Goal: Find specific page/section: Find specific page/section

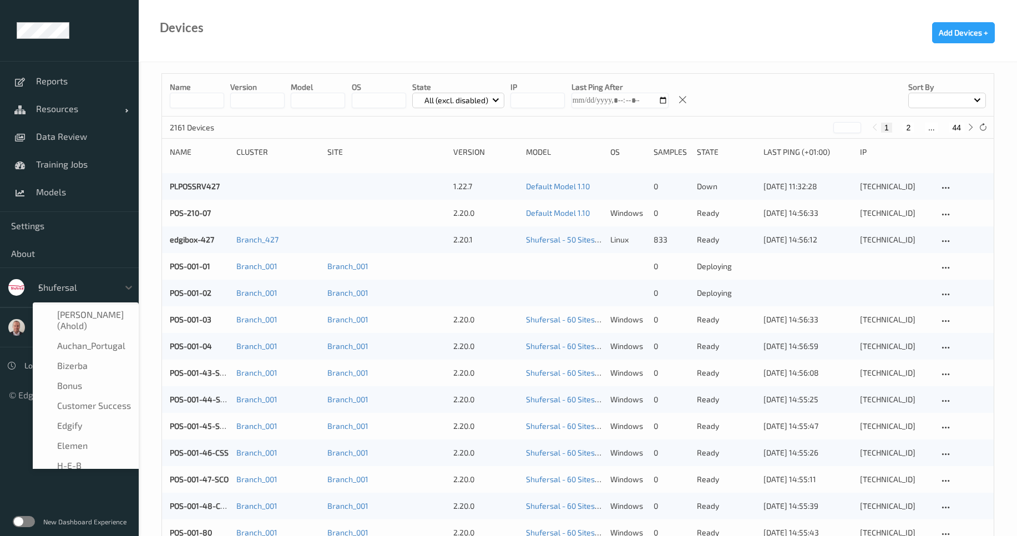
type input "sa"
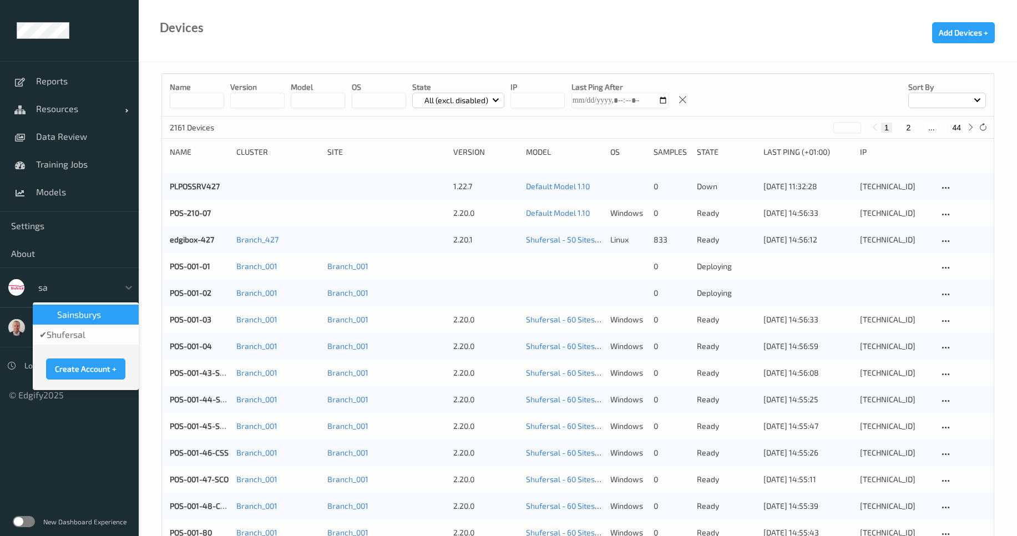
click at [95, 319] on span "Sainsburys" at bounding box center [79, 314] width 44 height 11
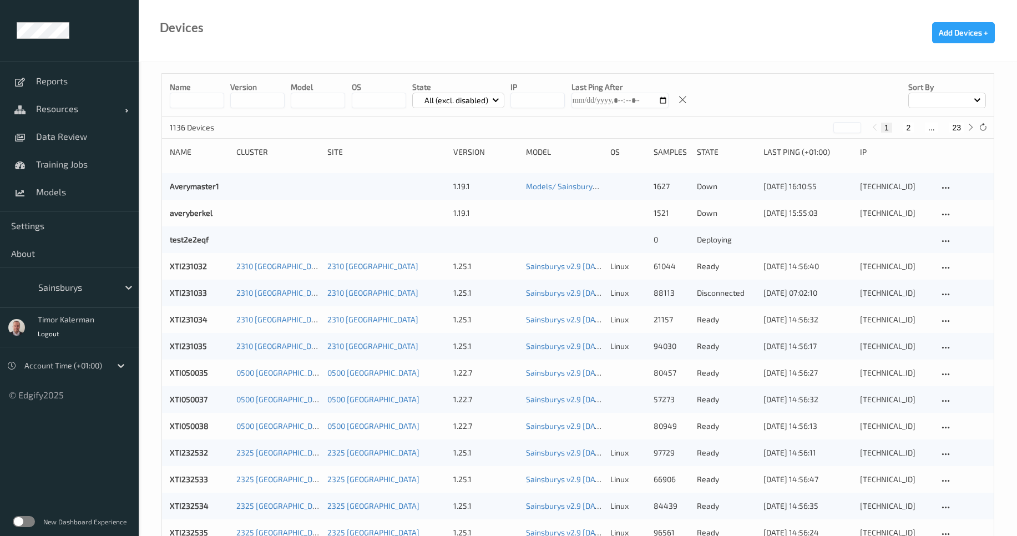
click at [6, 516] on div "New Dashboard Experience" at bounding box center [69, 521] width 139 height 29
click at [26, 520] on label at bounding box center [24, 521] width 22 height 11
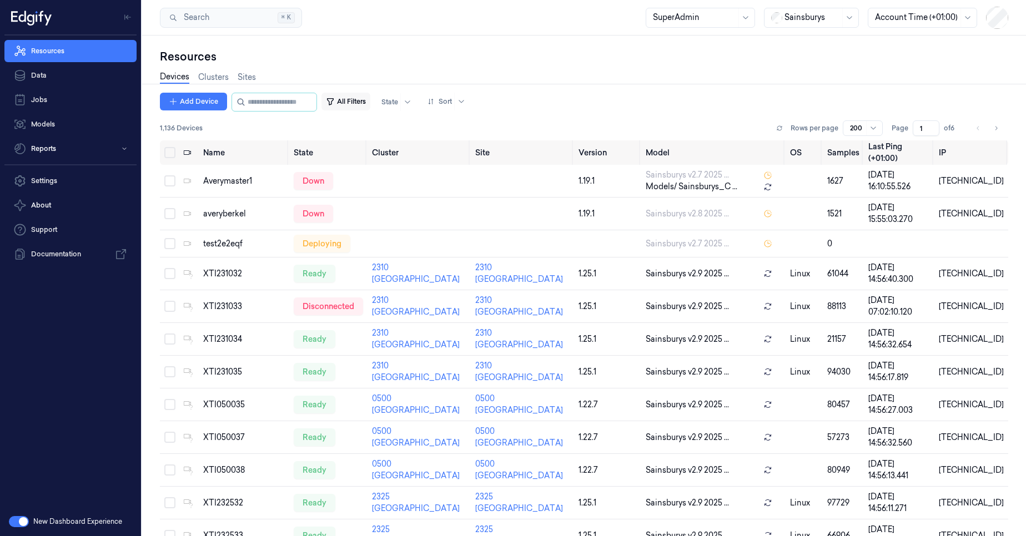
click at [370, 105] on button "All Filters" at bounding box center [345, 102] width 49 height 18
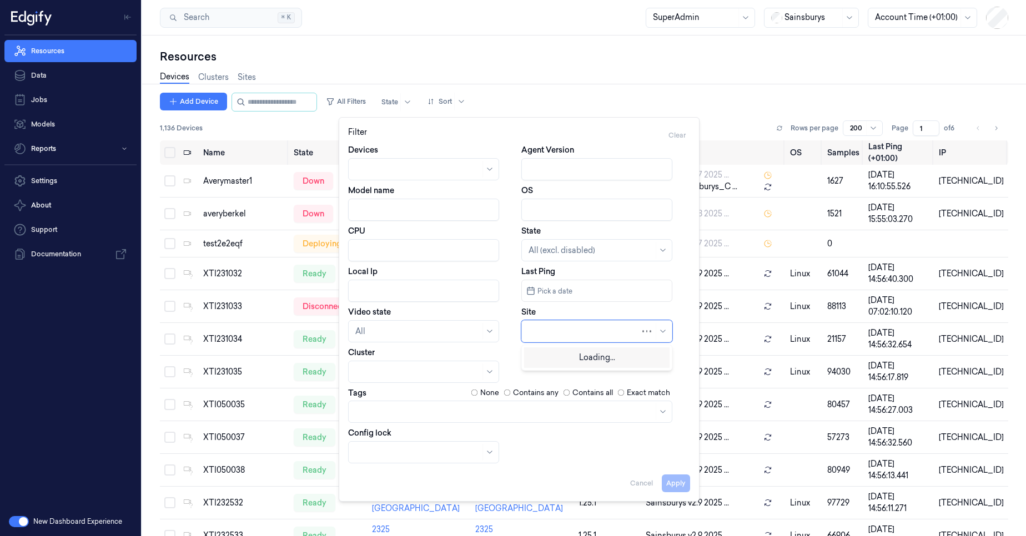
click at [535, 328] on div at bounding box center [584, 332] width 112 height 12
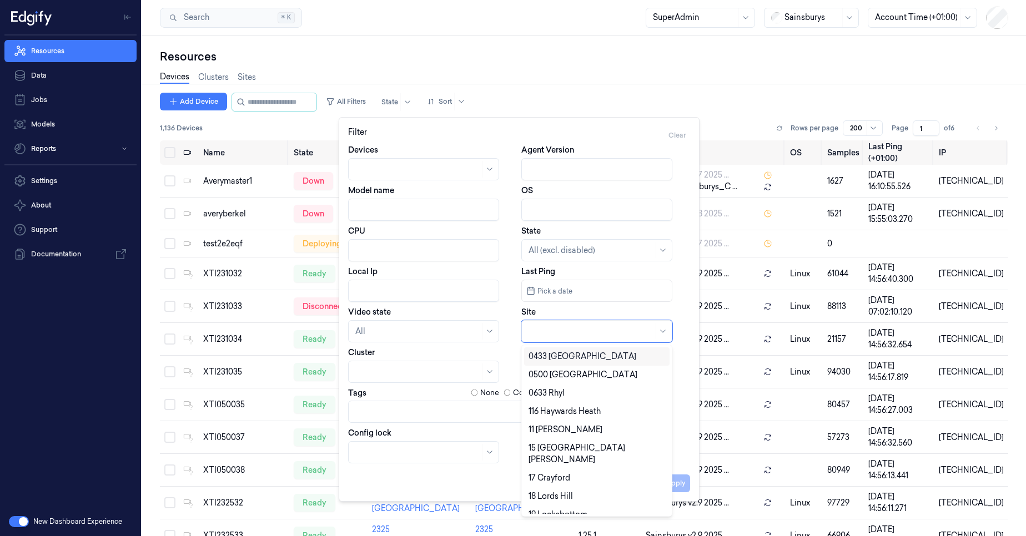
type input "["
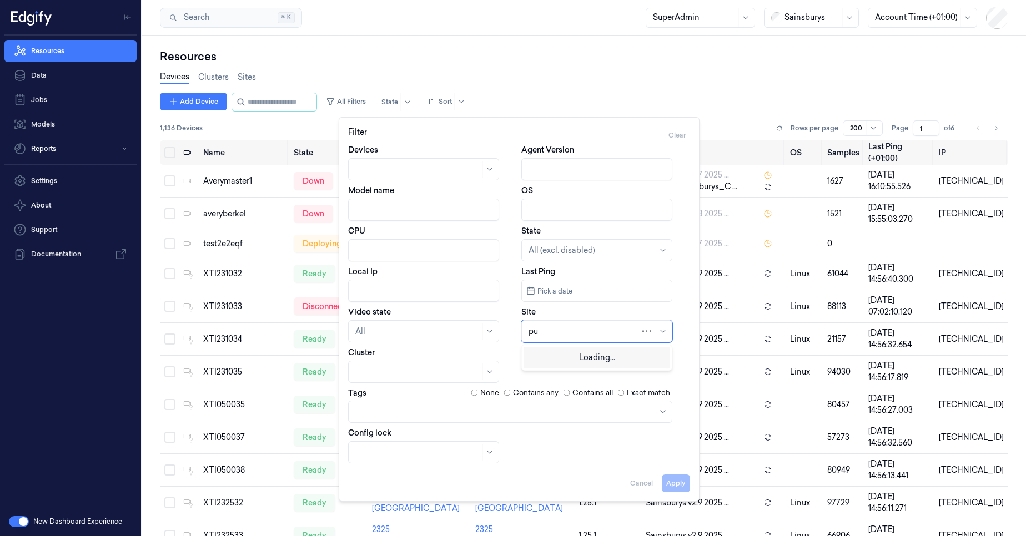
type input "pur"
click at [550, 355] on div "52 Purley Way" at bounding box center [567, 357] width 78 height 12
click at [674, 481] on button "Apply" at bounding box center [675, 483] width 28 height 18
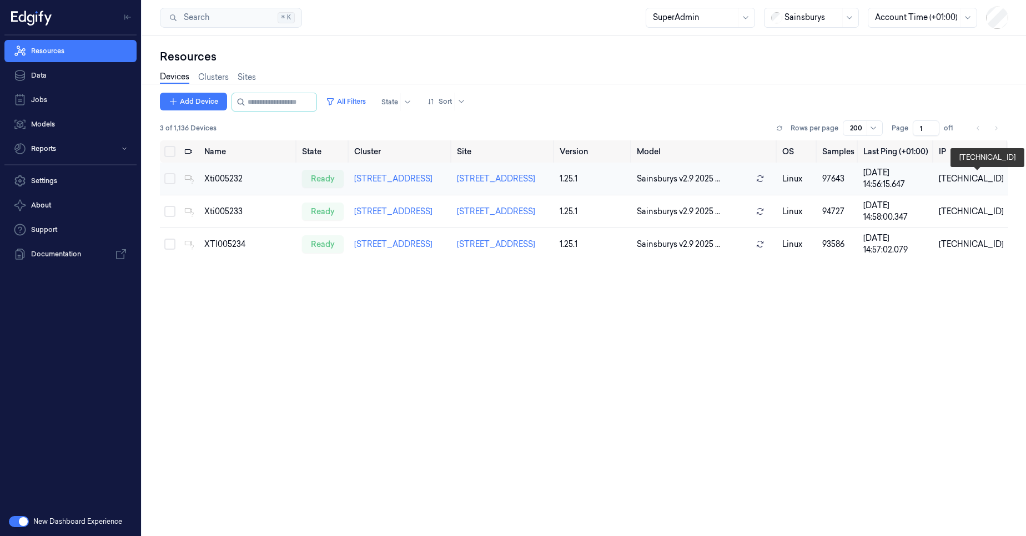
drag, startPoint x: 941, startPoint y: 184, endPoint x: 993, endPoint y: 178, distance: 52.0
click at [993, 178] on tr "Xti005232 ready 52 Purley Way 52 Purley Way 1.25.1 Sainsburys v2.9 2025 ... lin…" at bounding box center [584, 179] width 848 height 33
copy tr "10.218.62.32"
click at [1005, 184] on td "10.218.62.32" at bounding box center [971, 179] width 74 height 33
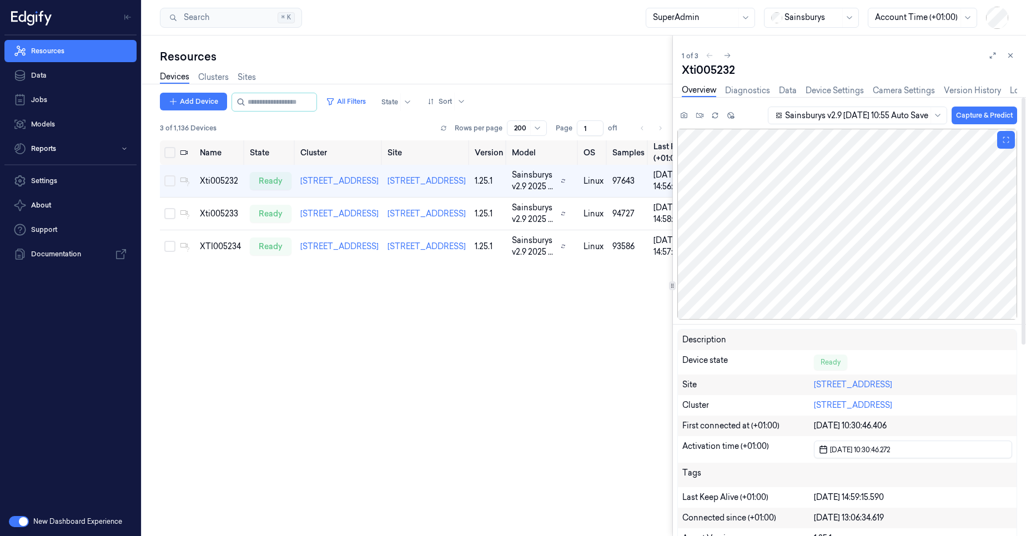
drag, startPoint x: 1004, startPoint y: 184, endPoint x: 949, endPoint y: 183, distance: 54.9
click at [949, 183] on div at bounding box center [847, 224] width 340 height 191
click at [1013, 55] on icon at bounding box center [1010, 56] width 8 height 8
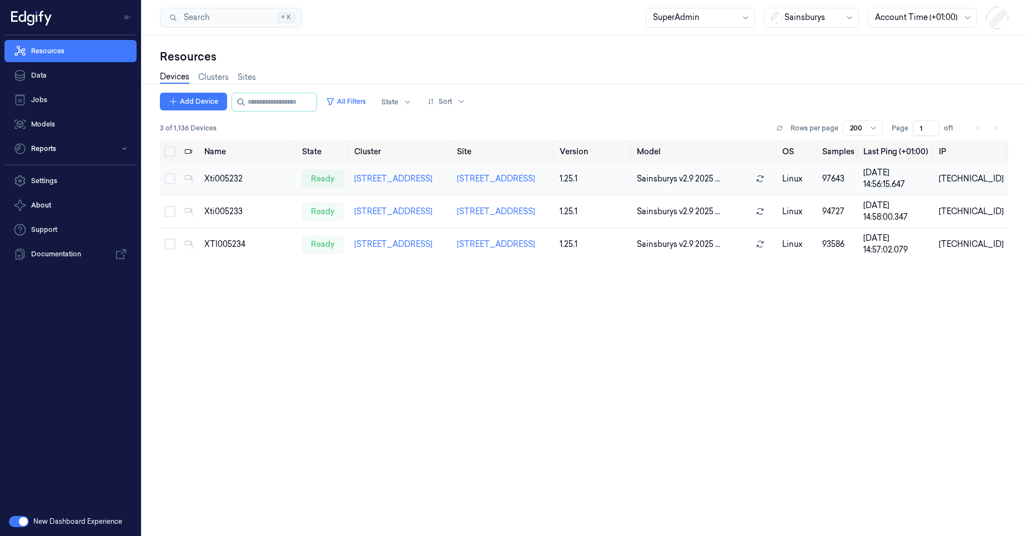
drag, startPoint x: 998, startPoint y: 181, endPoint x: 944, endPoint y: 181, distance: 54.4
click at [944, 181] on tr "Xti005232 ready 52 Purley Way 52 Purley Way 1.25.1 Sainsburys v2.9 2025 ... lin…" at bounding box center [584, 179] width 848 height 33
copy tr "10.218.62.32"
drag, startPoint x: 254, startPoint y: 179, endPoint x: 207, endPoint y: 174, distance: 46.9
click at [207, 174] on div "Xti005232" at bounding box center [248, 179] width 88 height 12
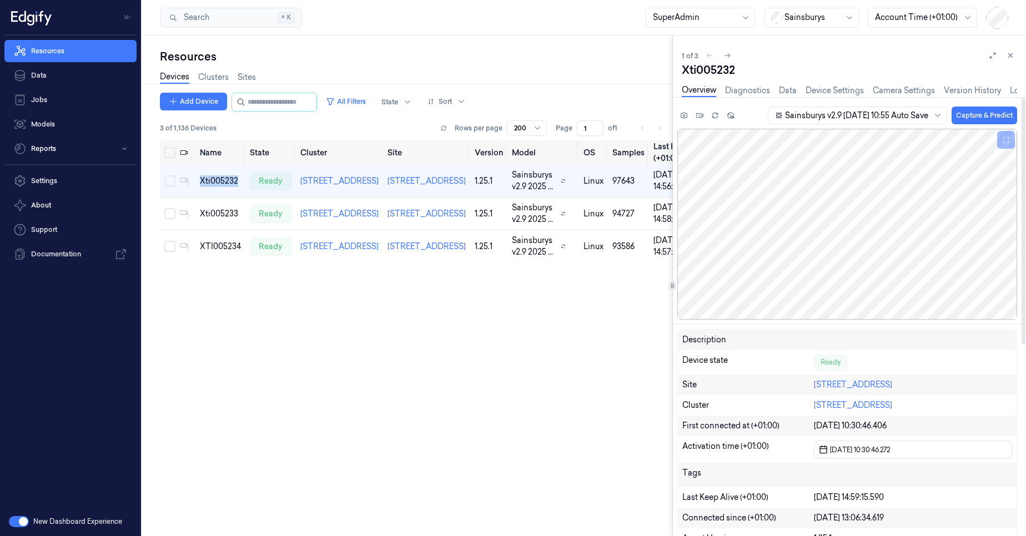
click at [720, 79] on div "Overview Diagnostics Data Device Settings Camera Settings Version History Logs" at bounding box center [848, 92] width 335 height 28
click at [721, 74] on div "Xti005232" at bounding box center [848, 70] width 335 height 16
copy div "Xti005232"
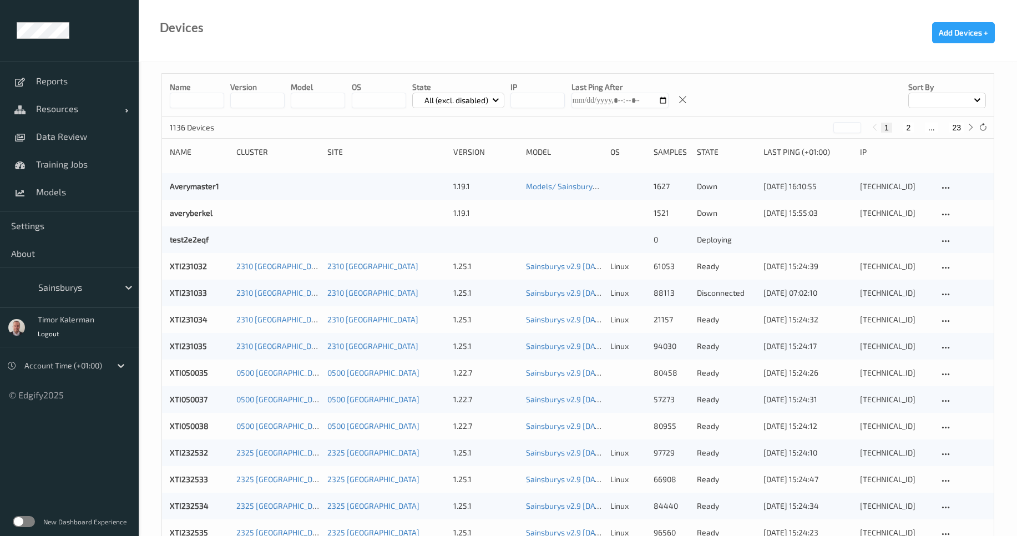
click at [97, 269] on div "Sainsburys" at bounding box center [69, 287] width 139 height 40
click at [101, 285] on div at bounding box center [75, 287] width 75 height 13
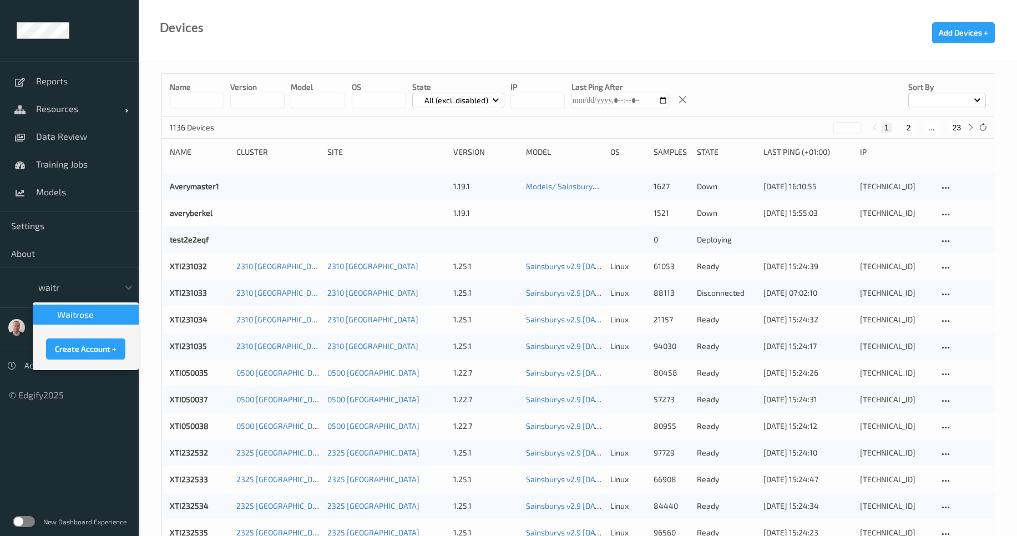
type input "waitro"
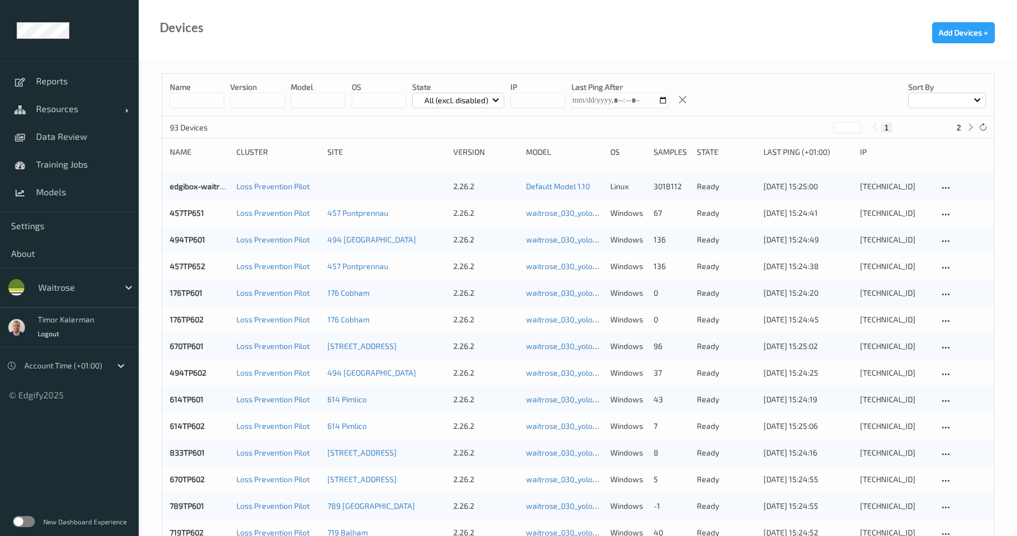
click at [195, 103] on input at bounding box center [197, 101] width 54 height 16
type input "*******"
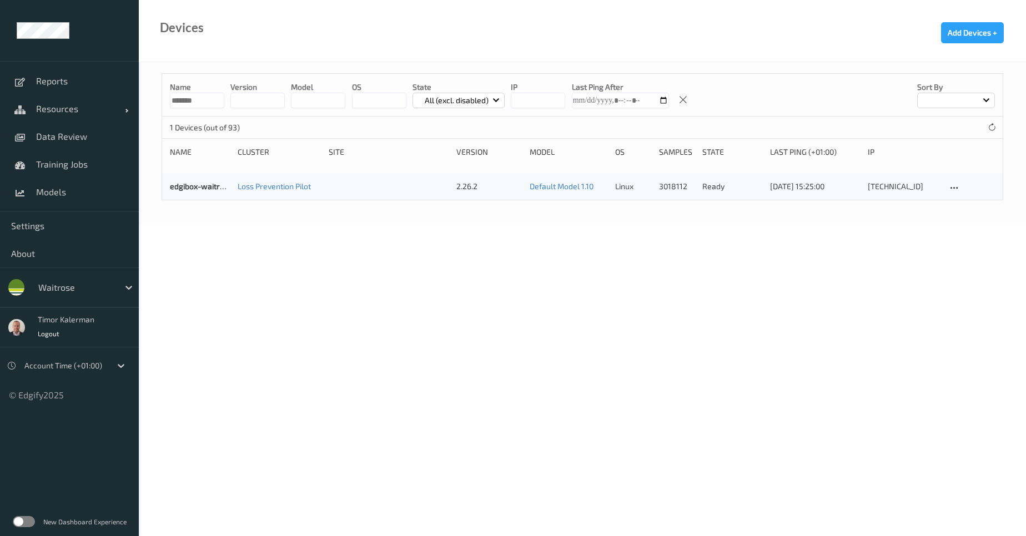
click at [301, 337] on body "Reports Resources Devices Clusters Sites Data Review Training Jobs Models Setti…" at bounding box center [513, 268] width 1026 height 536
click at [202, 181] on link "edgibox-waitrose" at bounding box center [201, 185] width 63 height 9
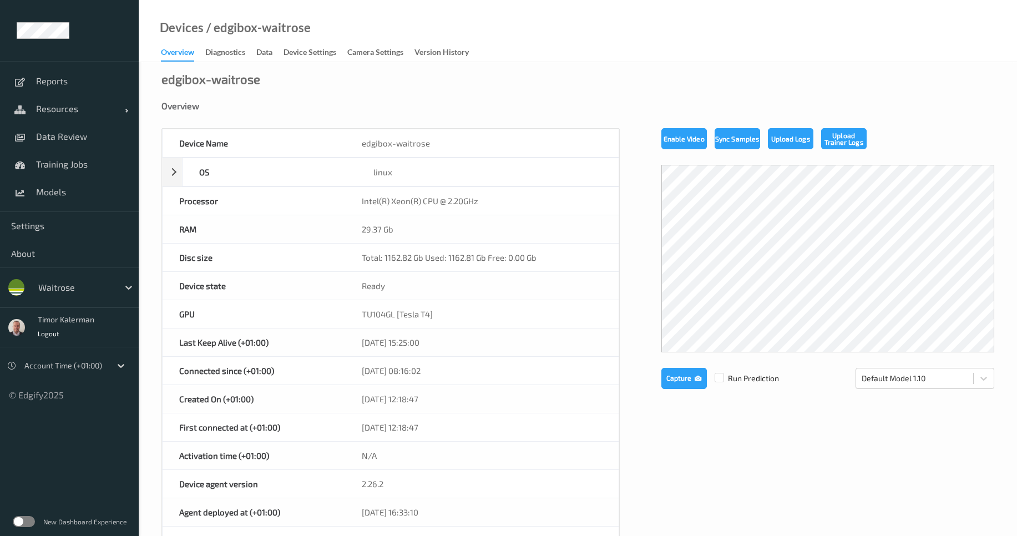
click at [24, 520] on label at bounding box center [24, 521] width 22 height 11
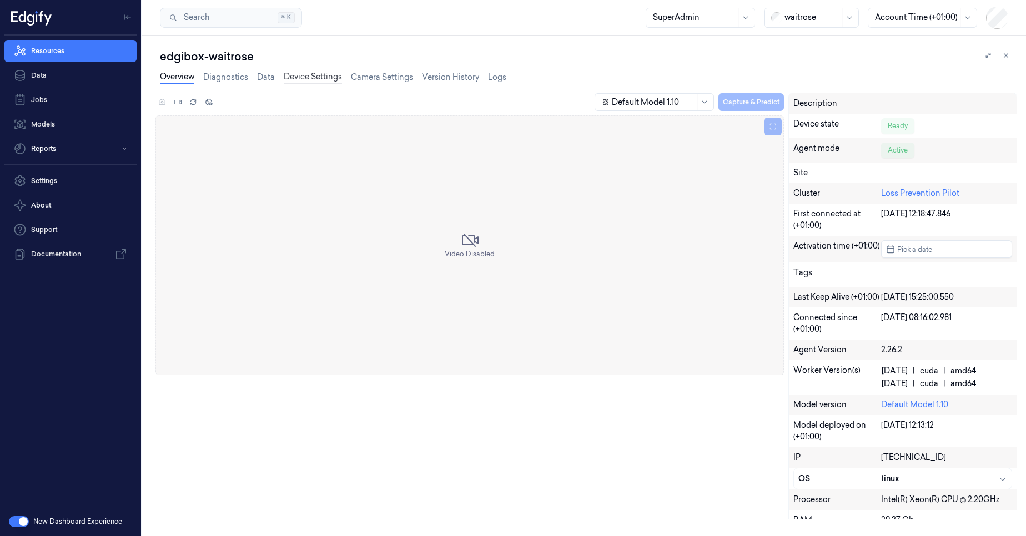
click at [326, 78] on link "Device Settings" at bounding box center [313, 77] width 58 height 13
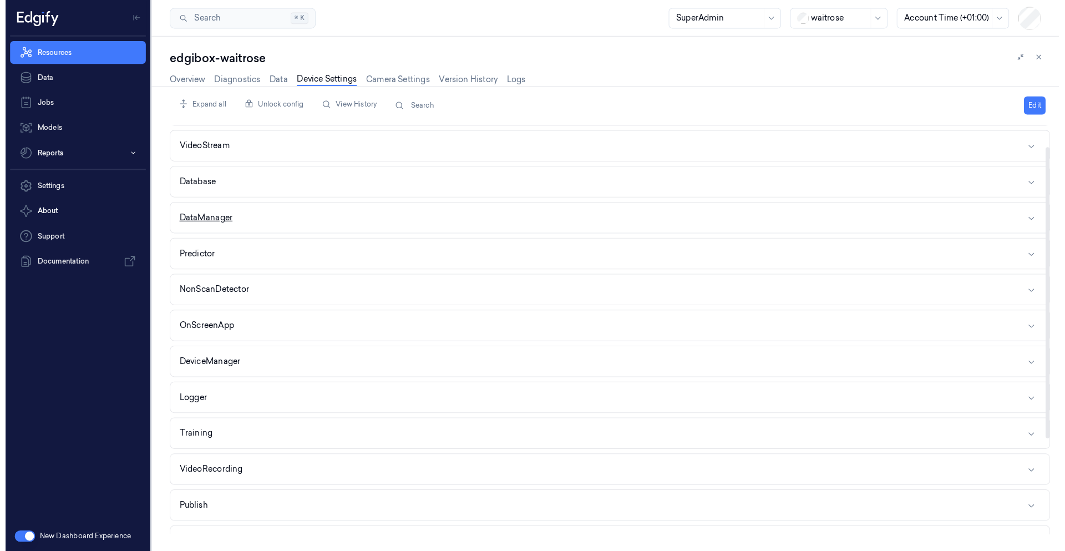
scroll to position [28, 0]
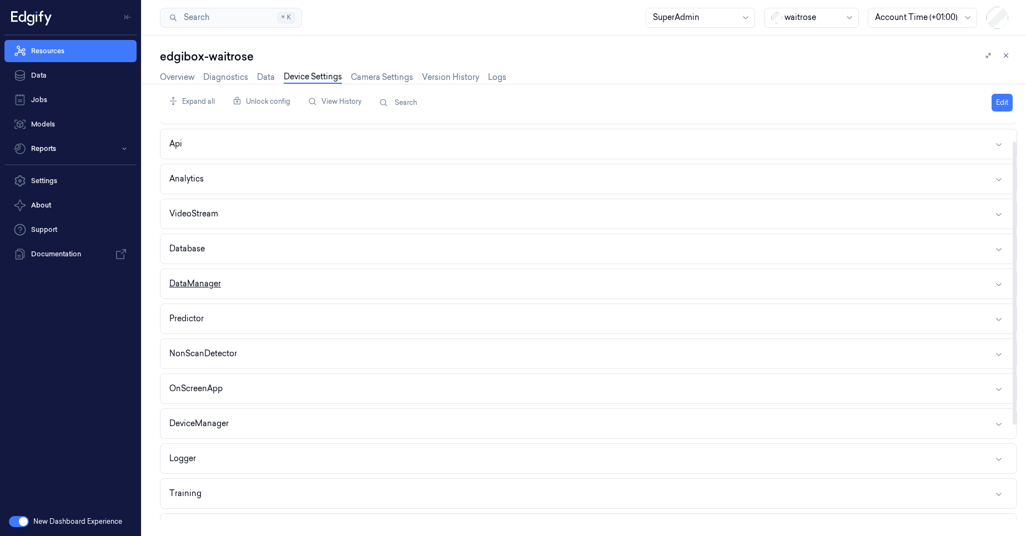
click at [245, 284] on button "DataManager" at bounding box center [588, 283] width 856 height 29
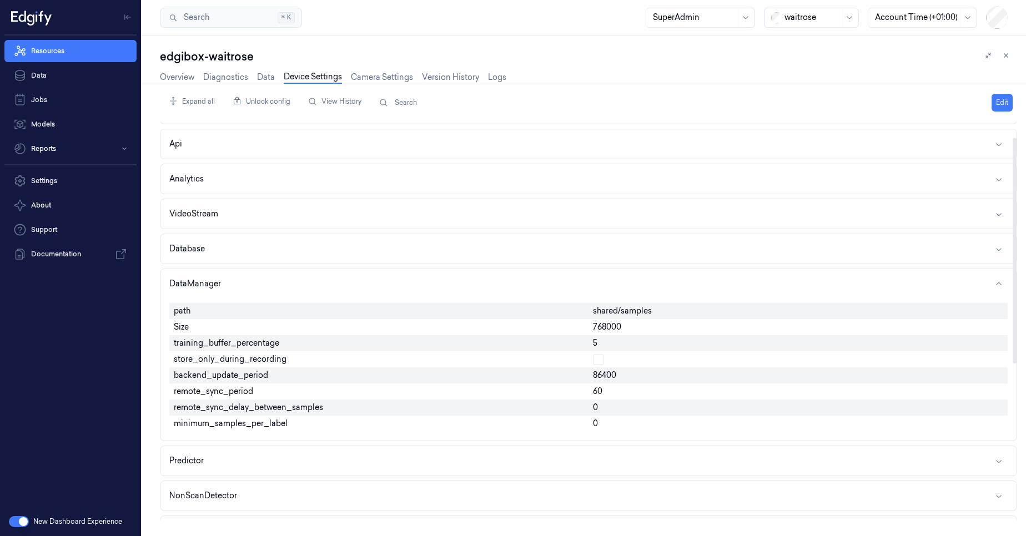
click at [620, 328] on span "768000" at bounding box center [607, 327] width 28 height 12
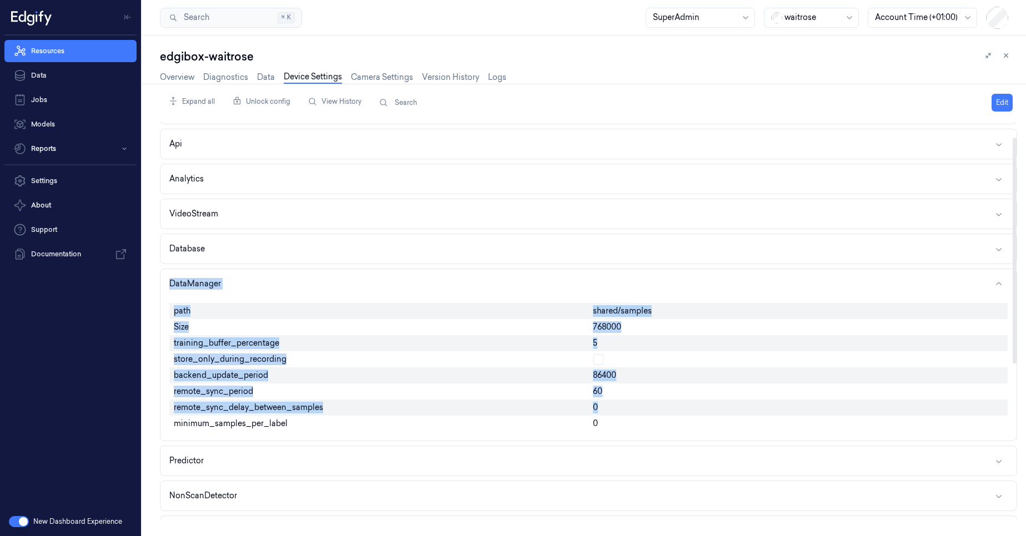
drag, startPoint x: 164, startPoint y: 273, endPoint x: 508, endPoint y: 417, distance: 373.4
click at [508, 417] on div "edgibox-waitrose Overview Diagnostics Data Device Settings Camera Settings Vers…" at bounding box center [583, 286] width 883 height 501
click at [705, 254] on button "Database" at bounding box center [588, 248] width 856 height 29
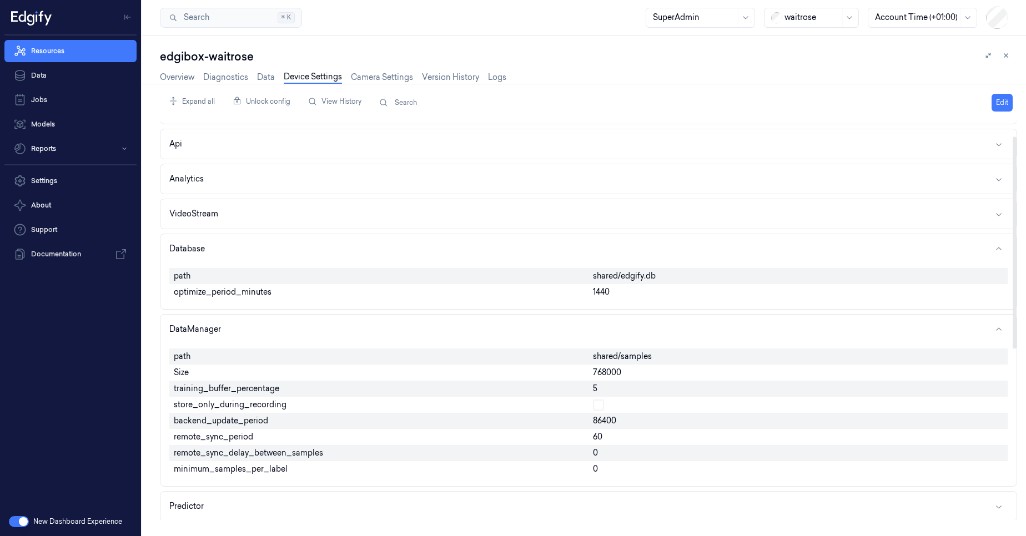
click at [658, 273] on div "shared/edgify.db" at bounding box center [797, 276] width 419 height 16
click at [664, 282] on div "shared/edgify.db" at bounding box center [797, 276] width 419 height 16
click at [325, 255] on button "Database" at bounding box center [588, 248] width 856 height 29
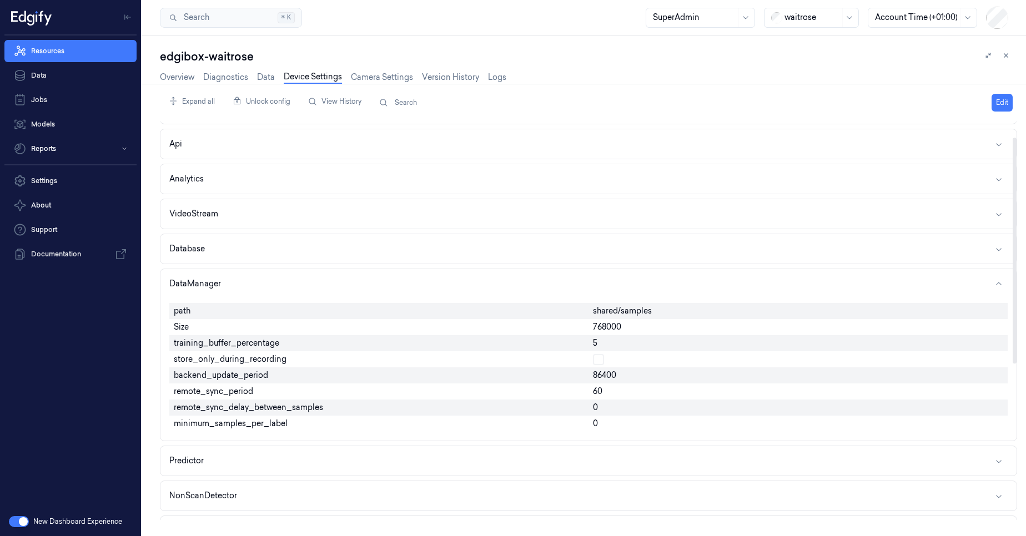
click at [599, 327] on span "768000" at bounding box center [607, 327] width 28 height 12
click at [176, 77] on link "Overview" at bounding box center [177, 77] width 34 height 13
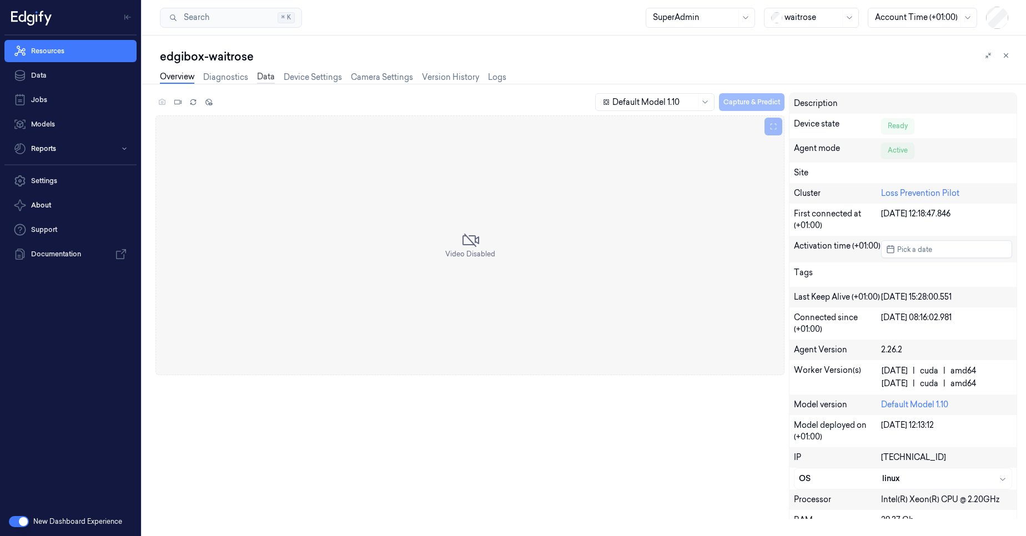
click at [268, 72] on link "Data" at bounding box center [266, 77] width 18 height 13
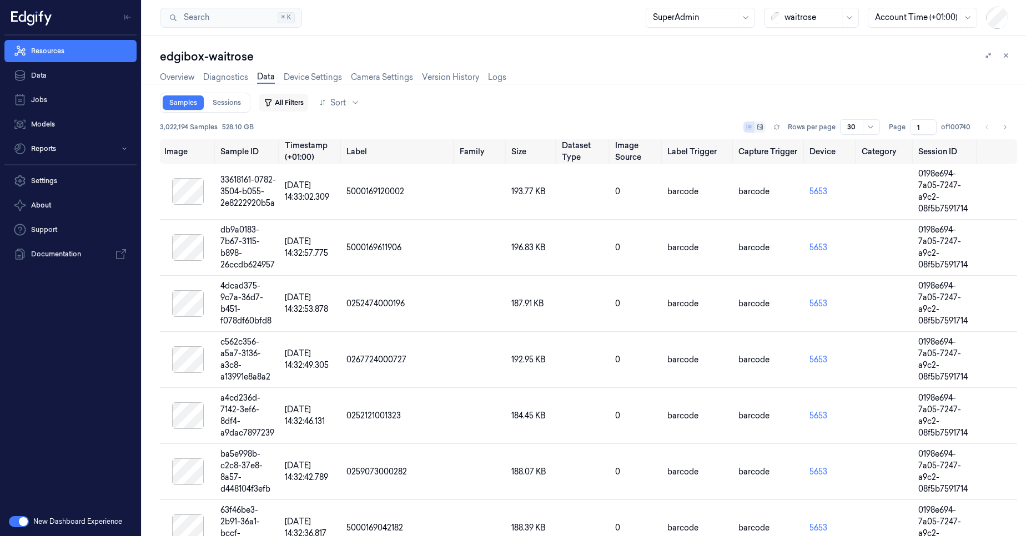
click at [289, 103] on button "All Filters" at bounding box center [283, 103] width 49 height 18
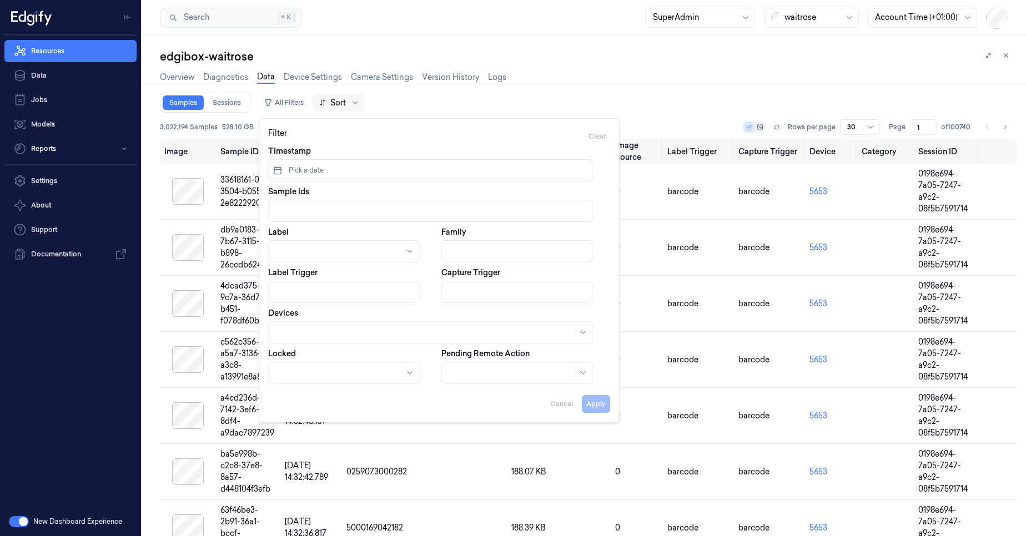
click at [329, 99] on div at bounding box center [332, 103] width 27 height 12
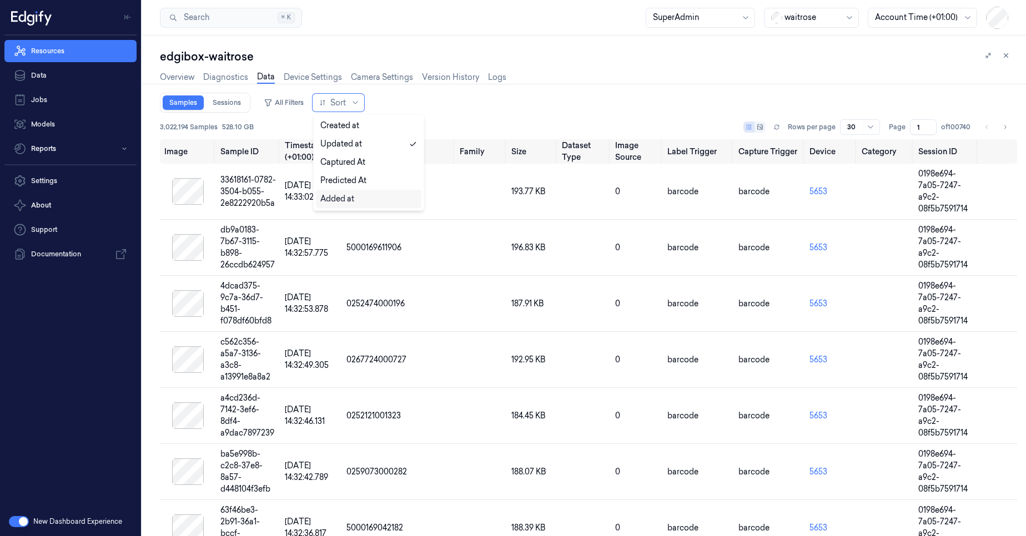
click at [348, 198] on div "Added at" at bounding box center [337, 199] width 34 height 12
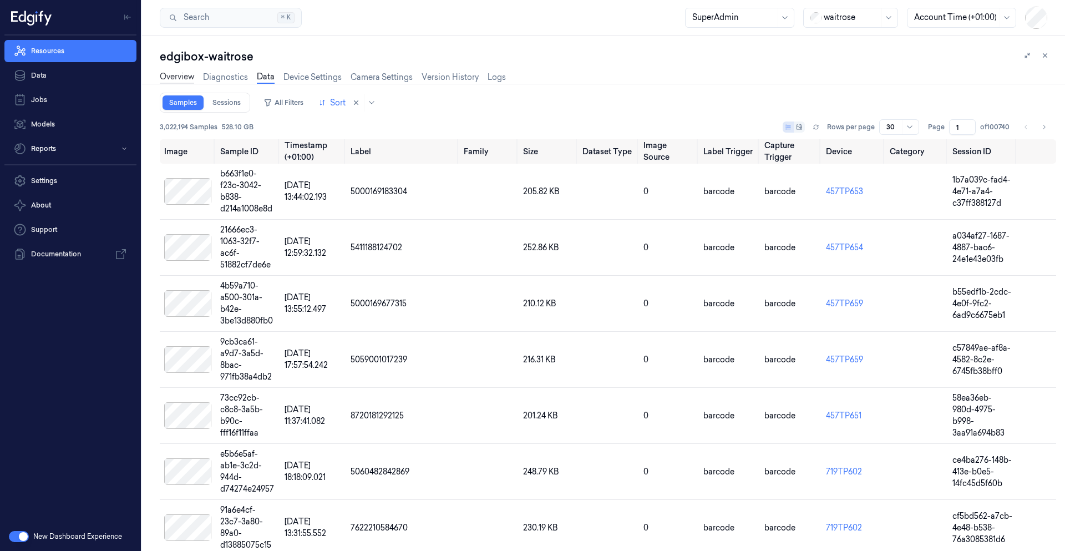
click at [178, 76] on link "Overview" at bounding box center [177, 77] width 34 height 13
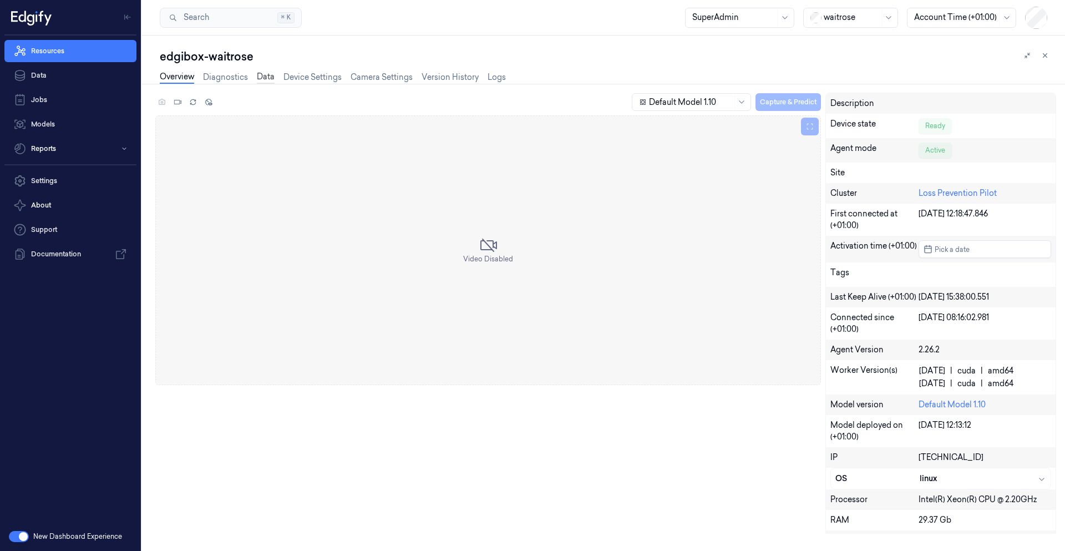
click at [271, 80] on link "Data" at bounding box center [266, 77] width 18 height 13
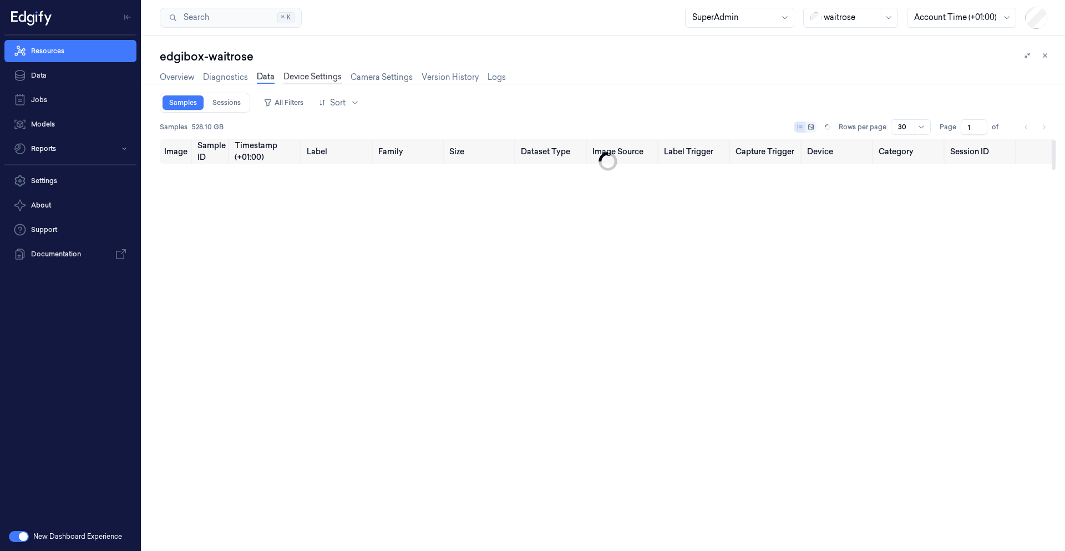
click at [300, 78] on link "Device Settings" at bounding box center [313, 77] width 58 height 13
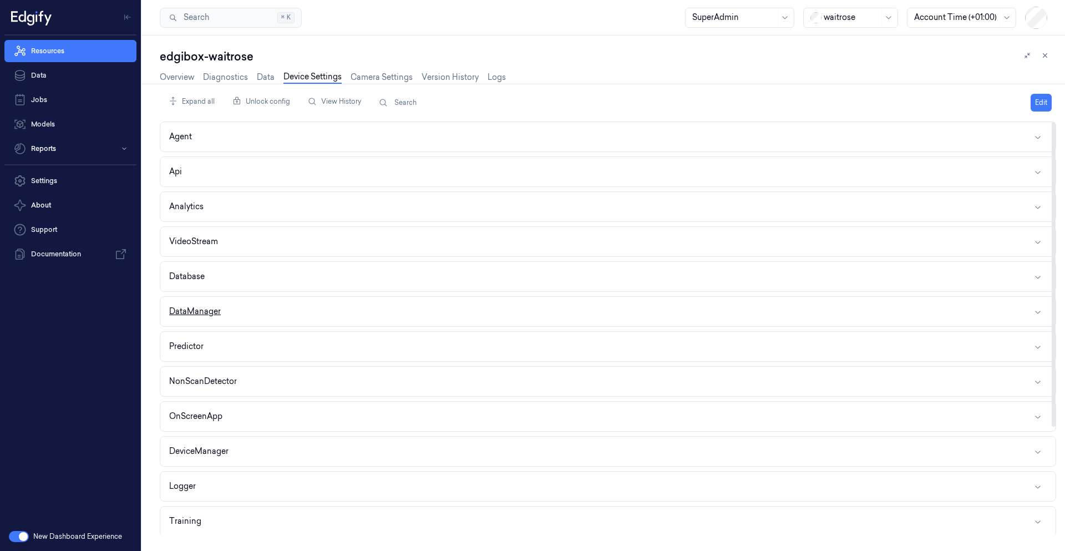
click at [226, 305] on button "DataManager" at bounding box center [608, 311] width 896 height 29
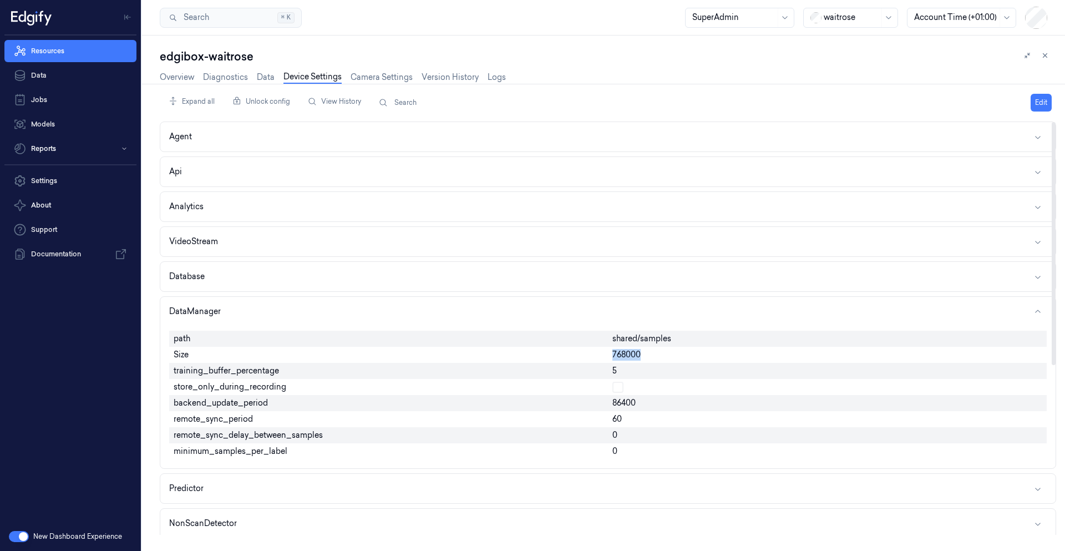
drag, startPoint x: 611, startPoint y: 358, endPoint x: 654, endPoint y: 355, distance: 43.4
click at [653, 355] on div "768000" at bounding box center [827, 355] width 439 height 16
click at [639, 357] on span "768000" at bounding box center [627, 355] width 28 height 12
drag, startPoint x: 646, startPoint y: 357, endPoint x: 600, endPoint y: 356, distance: 46.1
click at [600, 356] on div "path shared/samples Size 768000 training_buffer_percentage 5 store_only_during_…" at bounding box center [608, 395] width 878 height 138
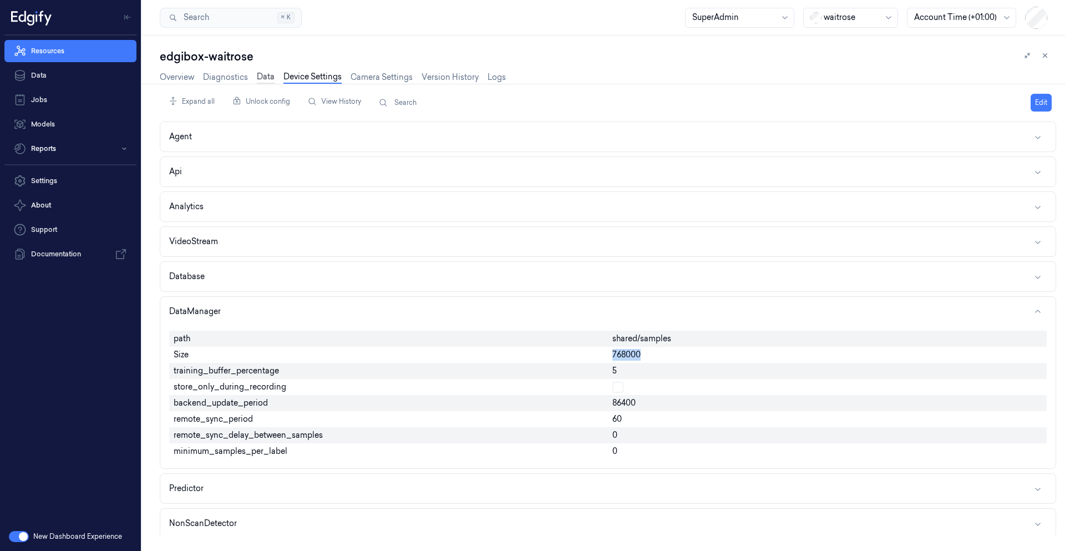
click at [257, 74] on link "Data" at bounding box center [266, 77] width 18 height 13
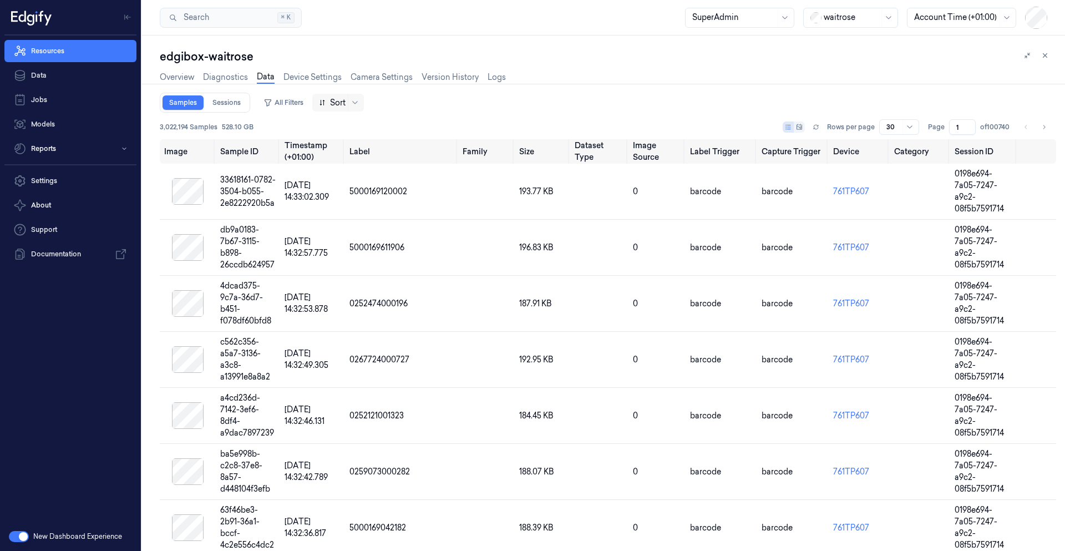
click at [335, 99] on div at bounding box center [332, 103] width 27 height 12
click at [337, 198] on div "Added at" at bounding box center [337, 199] width 34 height 12
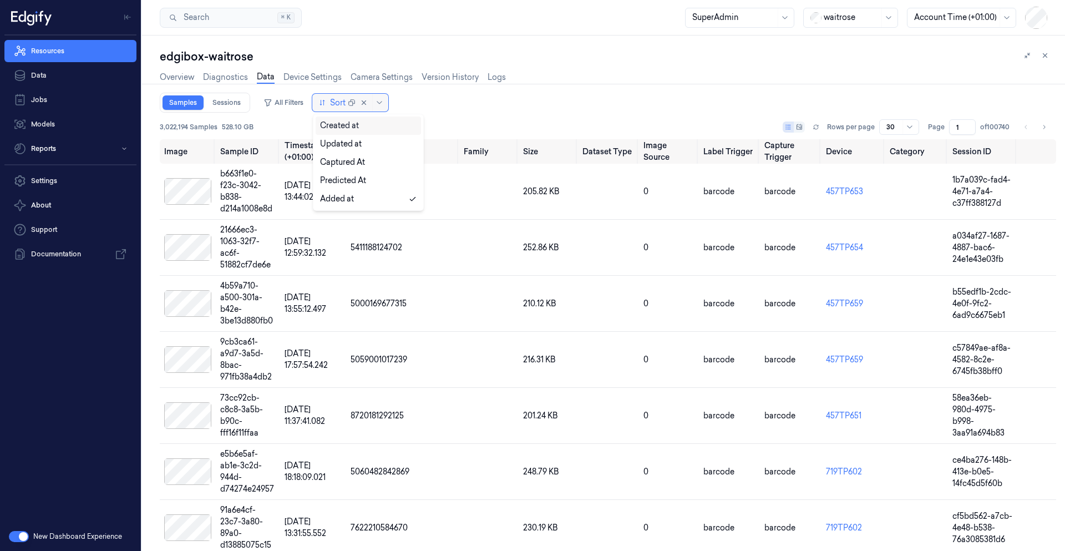
click at [326, 107] on div at bounding box center [332, 103] width 27 height 12
click at [361, 127] on div "Created at" at bounding box center [368, 126] width 97 height 12
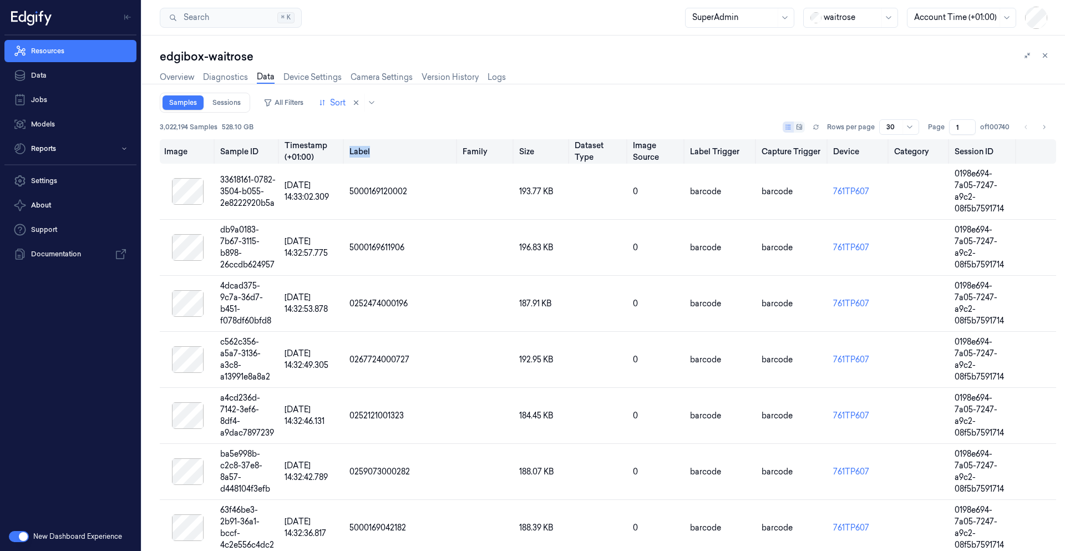
drag, startPoint x: 319, startPoint y: 154, endPoint x: 298, endPoint y: 146, distance: 22.0
click at [345, 148] on th "Timestamp (+01:00)" at bounding box center [312, 151] width 64 height 24
click at [799, 130] on button at bounding box center [794, 127] width 22 height 11
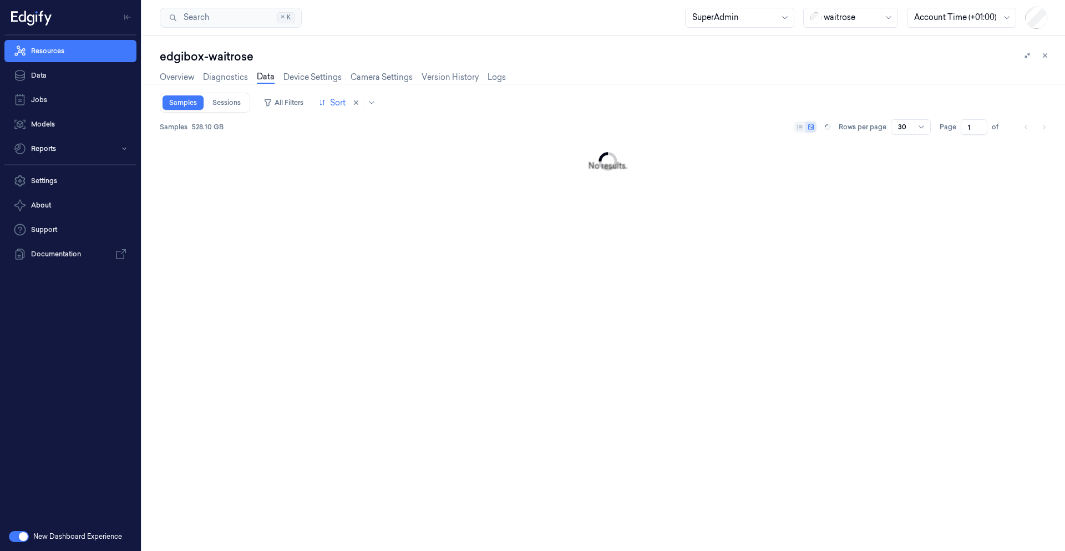
click at [788, 128] on div "Samples 528.10 GB Rows per page 30 Page 1 of" at bounding box center [608, 127] width 897 height 16
click at [801, 128] on icon at bounding box center [800, 127] width 7 height 7
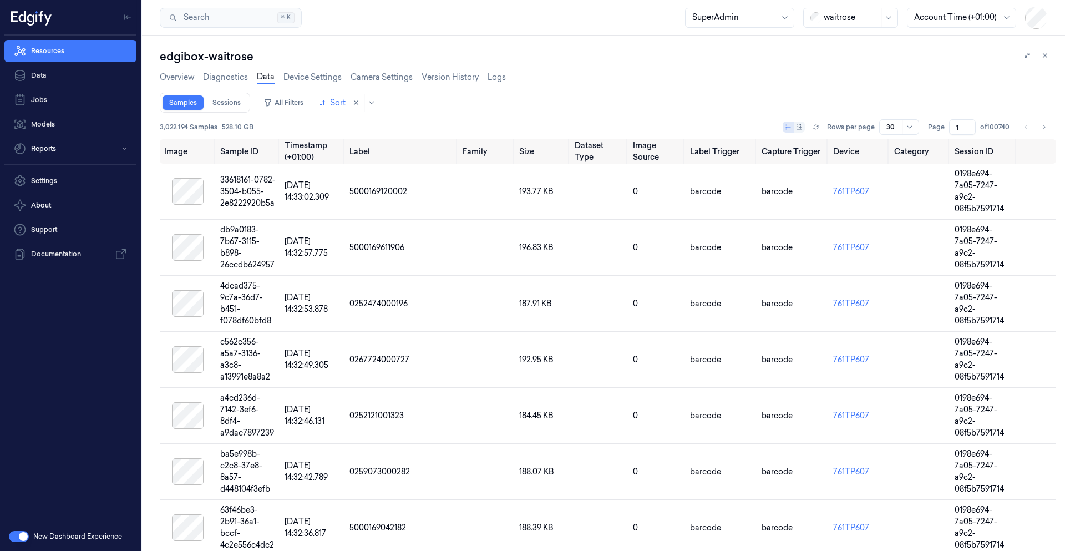
drag, startPoint x: 265, startPoint y: 104, endPoint x: 333, endPoint y: 120, distance: 70.3
click at [327, 102] on div at bounding box center [332, 103] width 27 height 12
click at [355, 128] on div "Created at" at bounding box center [339, 126] width 39 height 12
click at [309, 104] on div "All Filters Sort" at bounding box center [320, 103] width 122 height 18
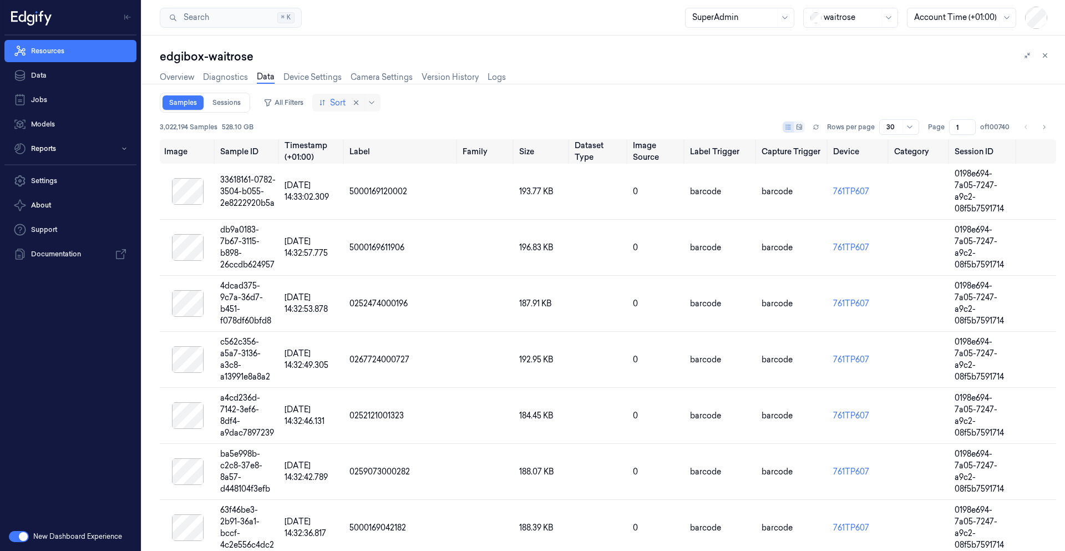
click at [327, 104] on div at bounding box center [332, 103] width 27 height 12
click at [337, 127] on div "Created at" at bounding box center [339, 126] width 39 height 12
click at [316, 102] on div "Sort" at bounding box center [346, 103] width 68 height 18
click at [347, 105] on div "Sort" at bounding box center [350, 103] width 76 height 18
click at [550, 102] on div "Samples Sessions All Filters Sort" at bounding box center [608, 103] width 897 height 20
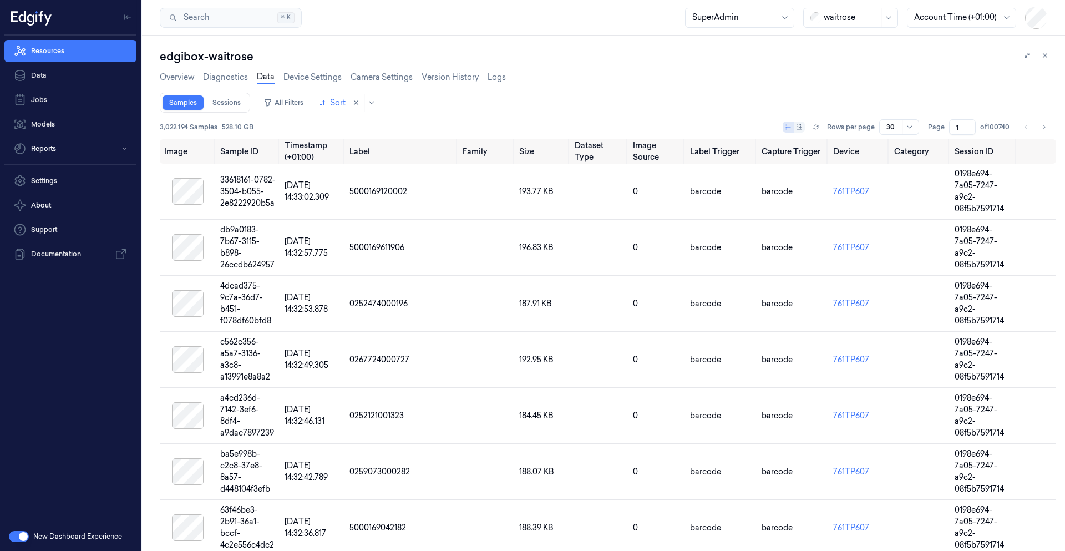
drag, startPoint x: 645, startPoint y: 116, endPoint x: 435, endPoint y: 119, distance: 210.3
click at [302, 110] on button "All Filters" at bounding box center [283, 103] width 49 height 18
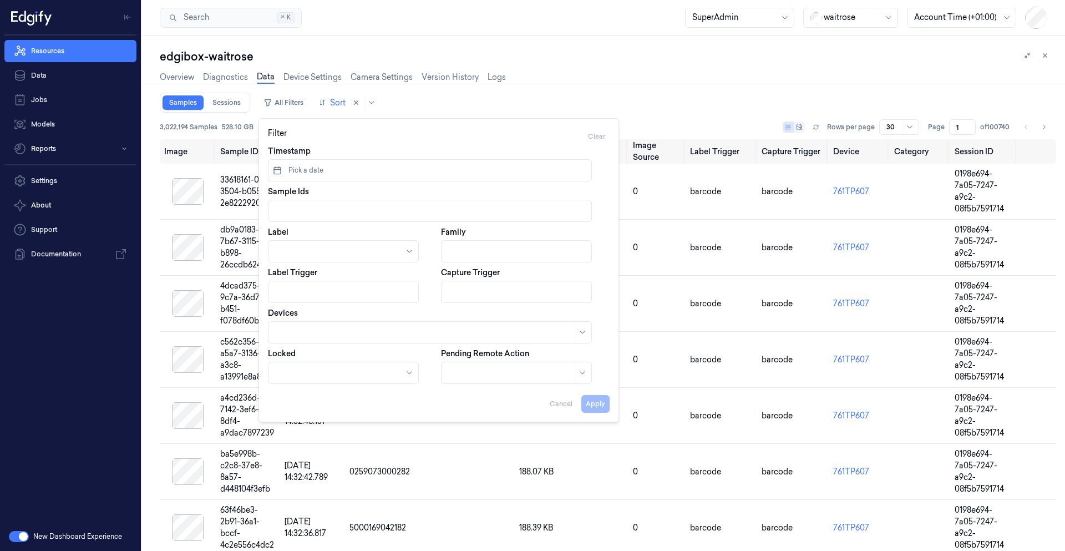
click at [562, 405] on div "Apply Cancel" at bounding box center [439, 399] width 342 height 27
drag, startPoint x: 594, startPoint y: 137, endPoint x: 578, endPoint y: 104, distance: 36.2
click at [594, 129] on div "Clear" at bounding box center [597, 137] width 26 height 18
click at [575, 99] on div "Samples Sessions All Filters Sort" at bounding box center [608, 103] width 897 height 20
